Goal: Book appointment/travel/reservation

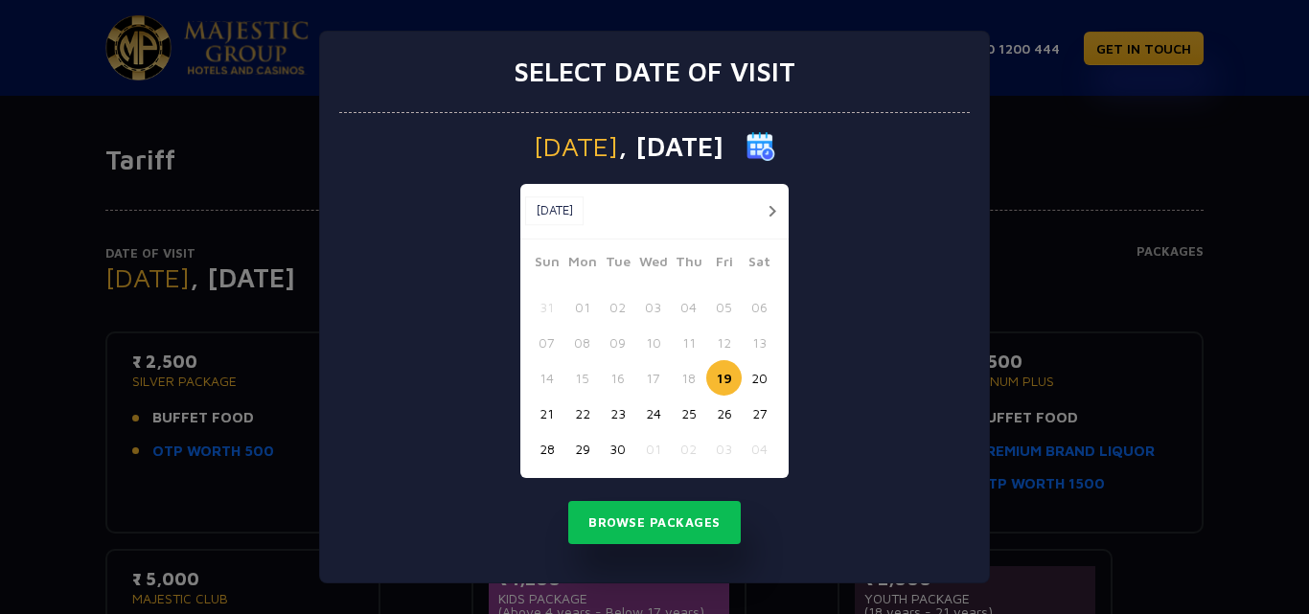
click at [616, 456] on button "30" at bounding box center [617, 448] width 35 height 35
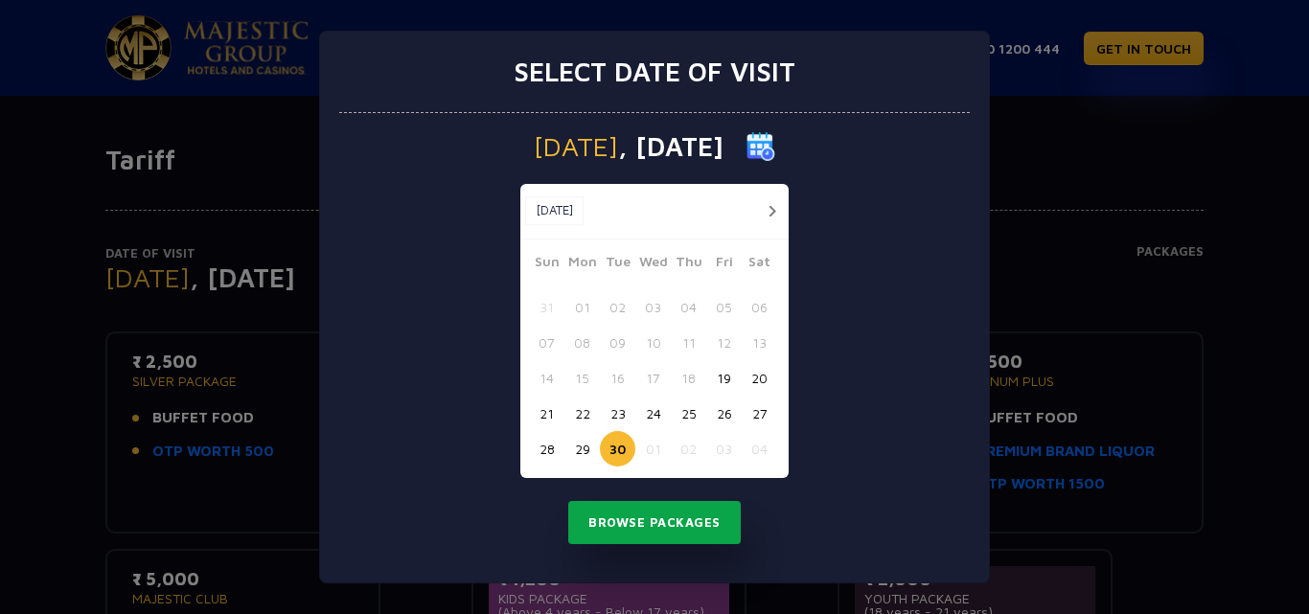
click at [640, 520] on button "Browse Packages" at bounding box center [654, 523] width 172 height 44
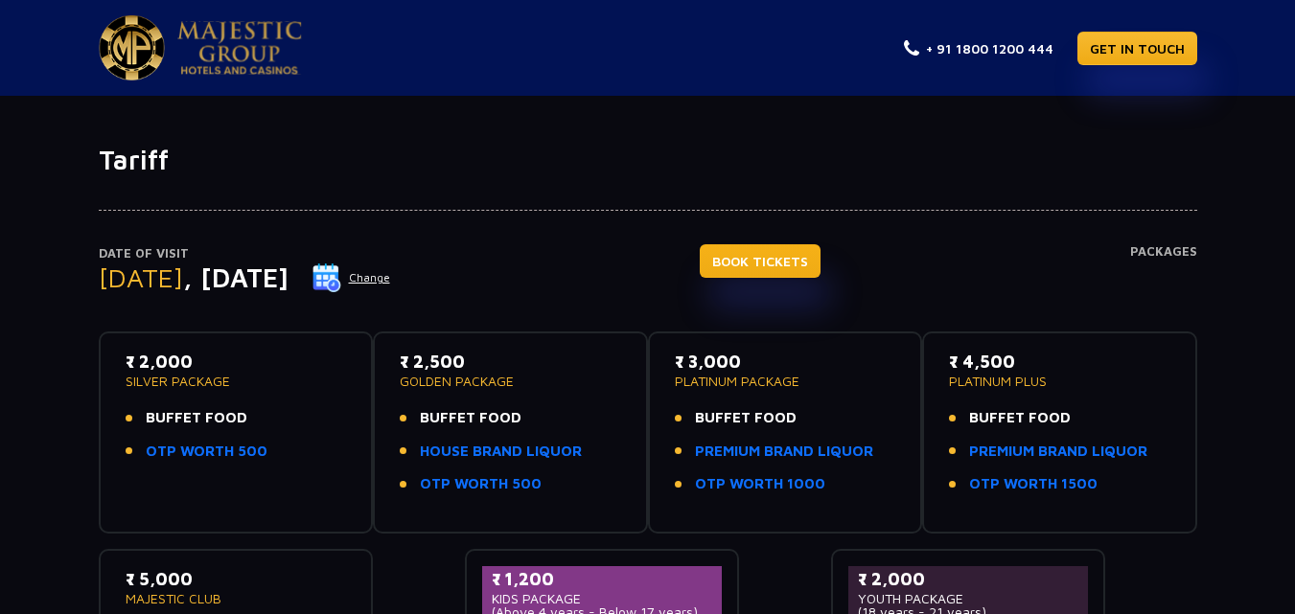
click at [820, 253] on link "BOOK TICKETS" at bounding box center [759, 261] width 121 height 34
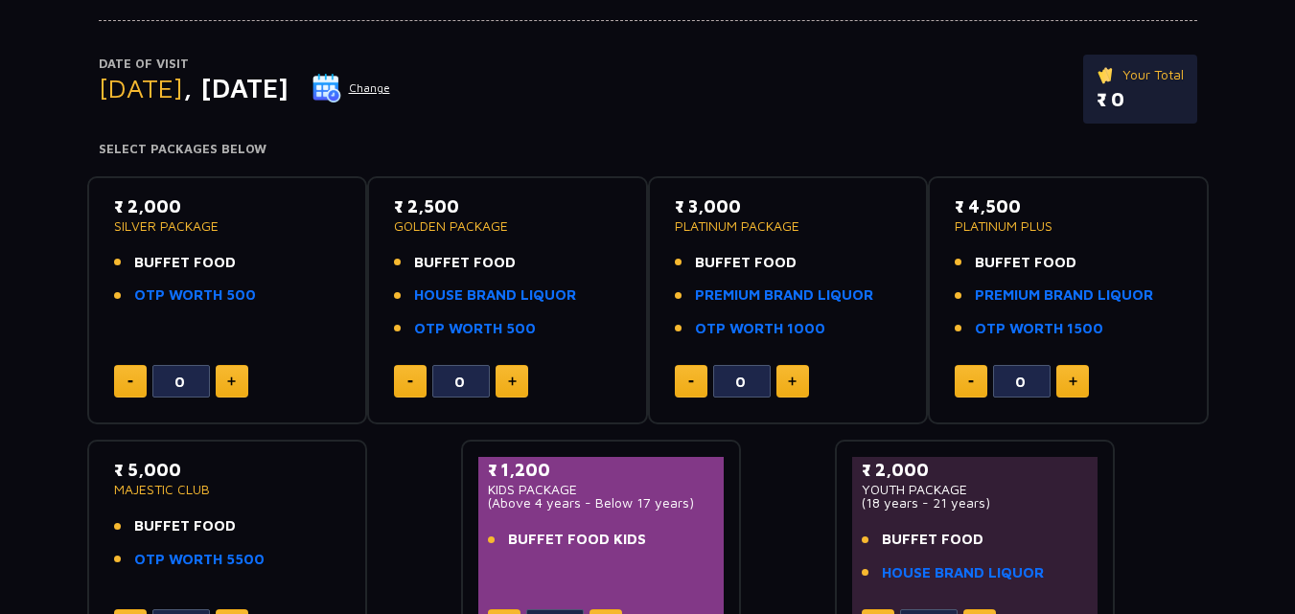
scroll to position [192, 0]
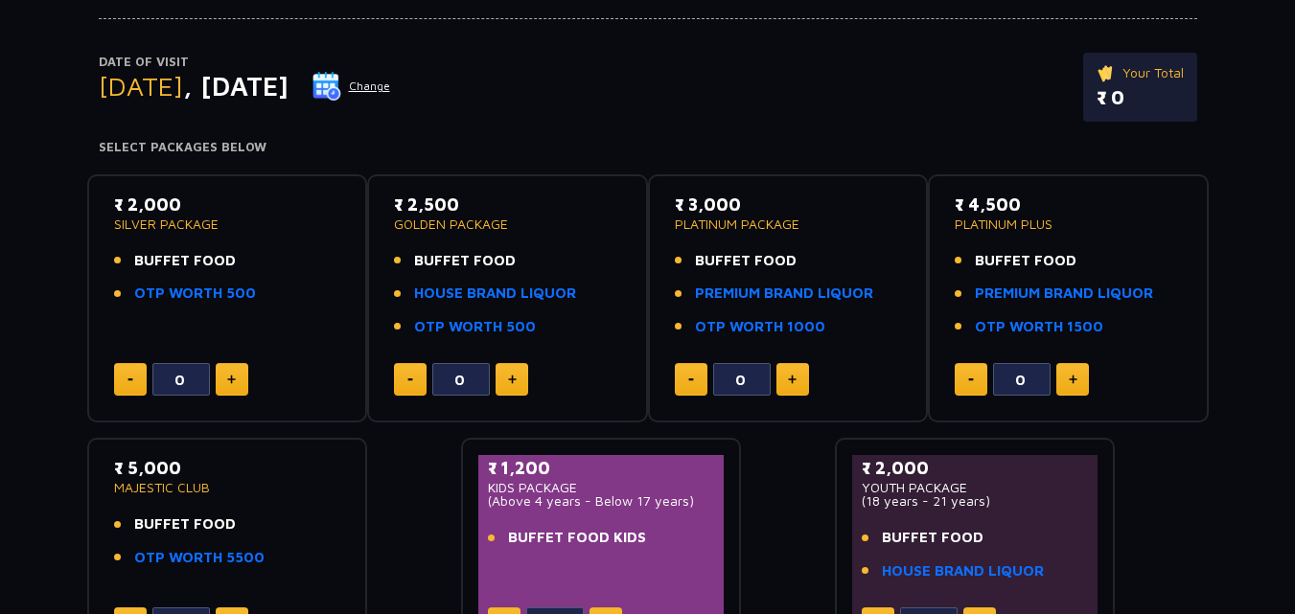
click at [243, 371] on button at bounding box center [232, 379] width 33 height 33
type input "1"
click at [508, 378] on img at bounding box center [512, 380] width 9 height 10
type input "1"
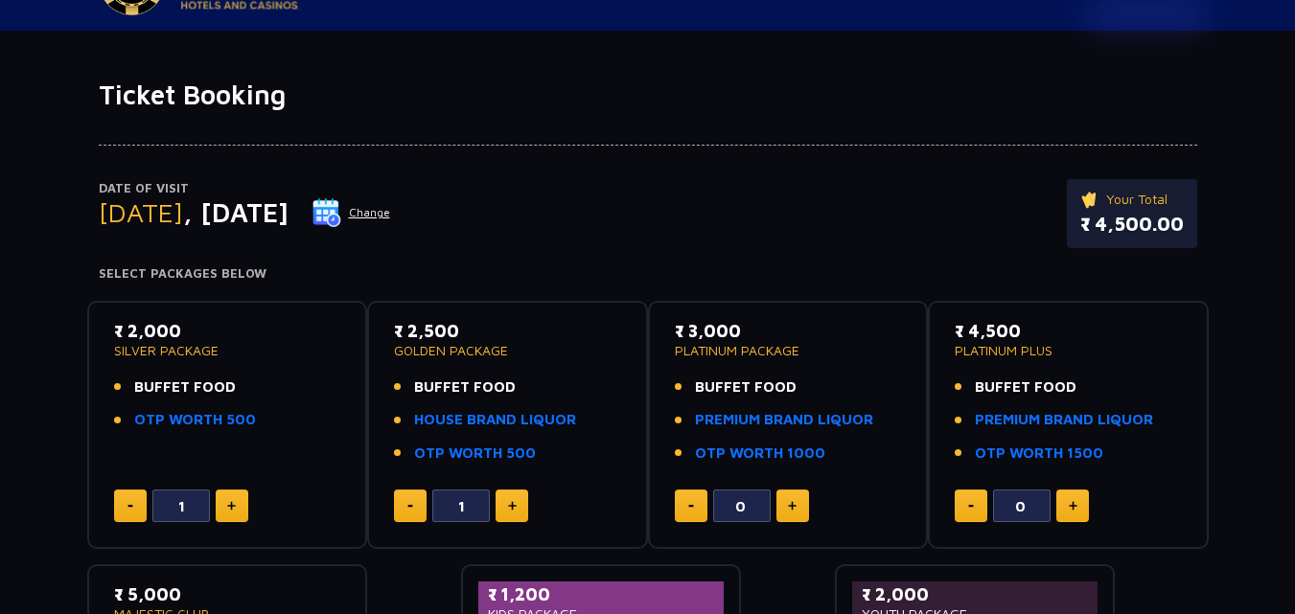
scroll to position [0, 0]
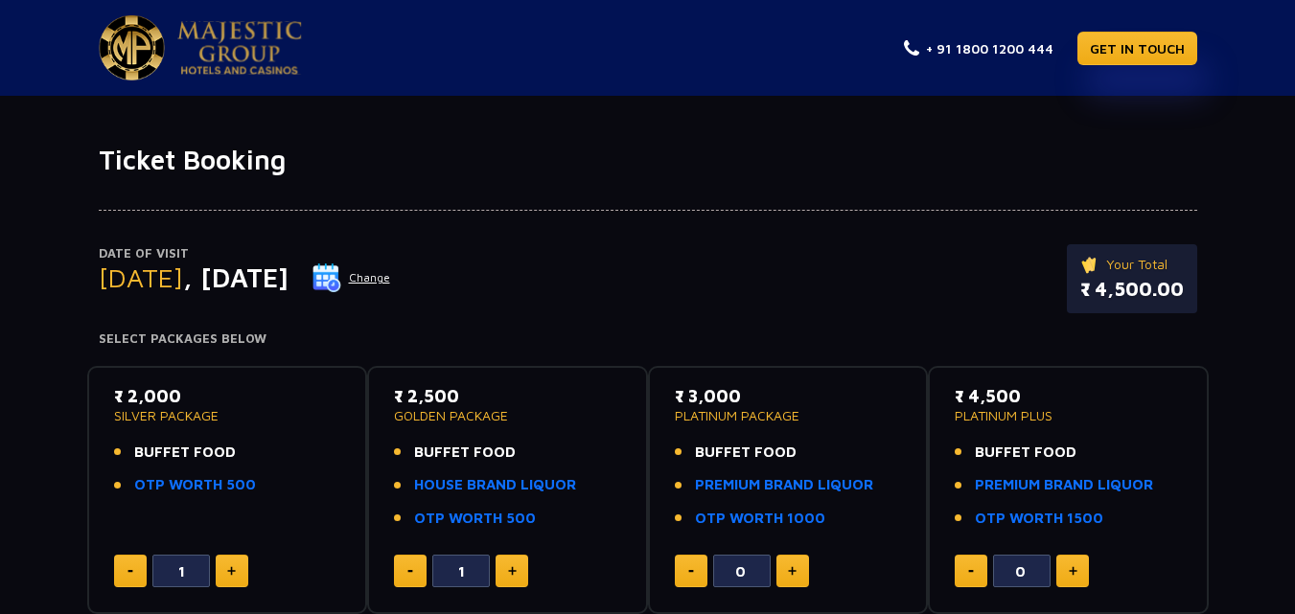
click at [257, 40] on img at bounding box center [239, 48] width 125 height 54
